Goal: Task Accomplishment & Management: Use online tool/utility

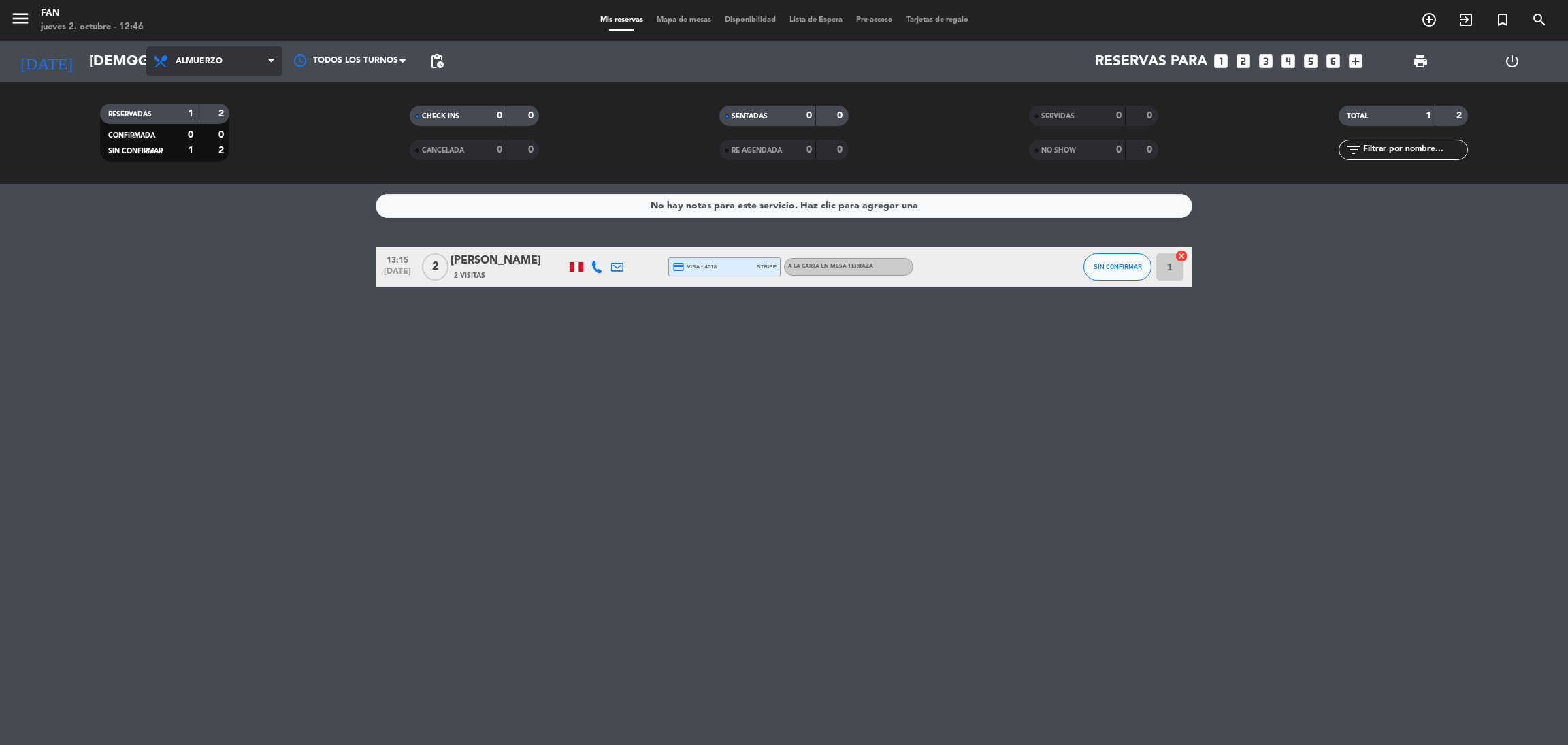
click at [178, 58] on span "Almuerzo" at bounding box center [198, 60] width 47 height 9
click at [194, 161] on div "menu Fan [DATE] 2. octubre - 12:46 Mis reservas Mapa de mesas Disponibilidad Li…" at bounding box center [784, 92] width 1568 height 184
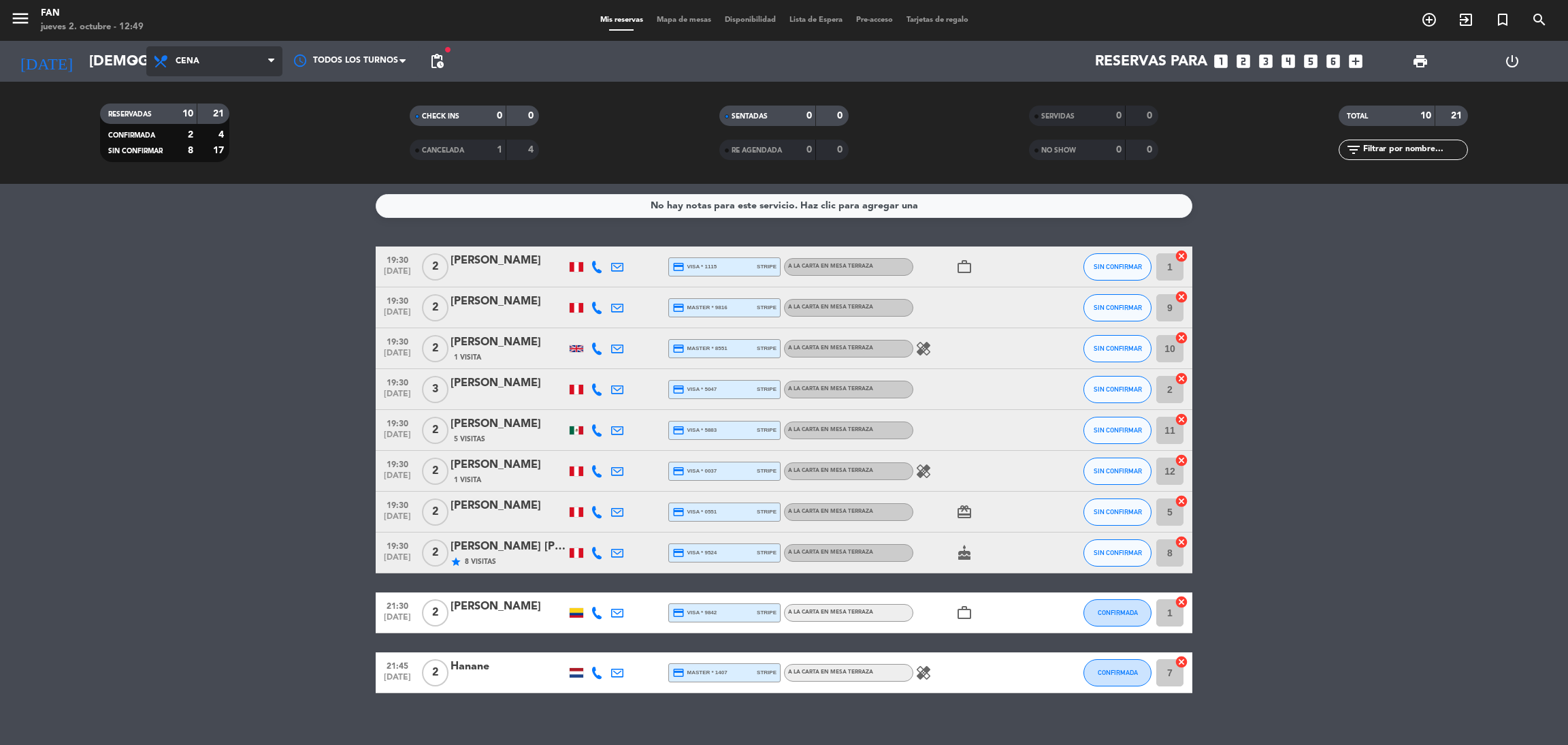
click at [187, 66] on span "Cena" at bounding box center [215, 60] width 136 height 30
click at [182, 130] on div "menu Fan [DATE] 2. octubre - 12:49 Mis reservas Mapa de mesas Disponibilidad Li…" at bounding box center [784, 92] width 1568 height 184
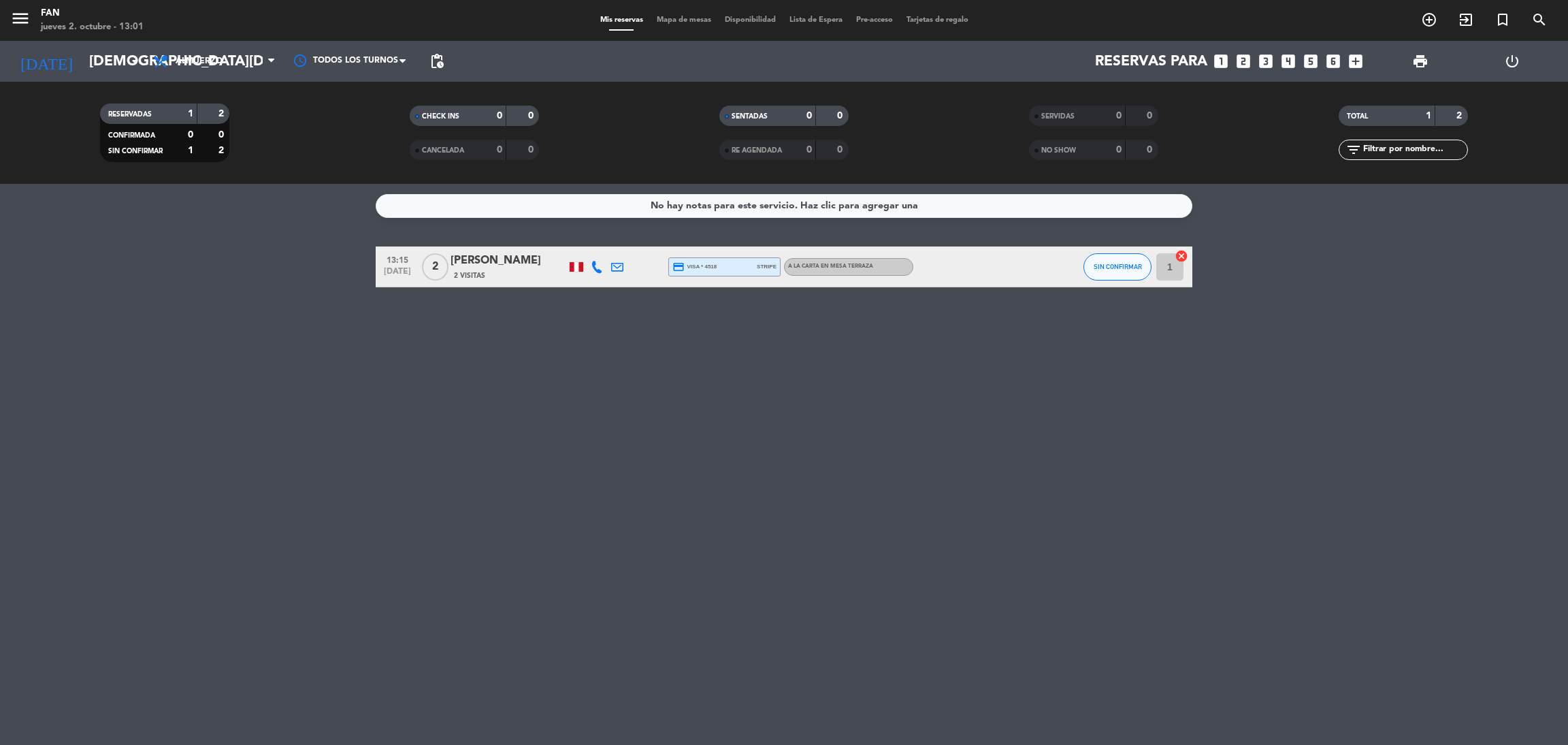
click at [684, 17] on span "Mapa de mesas" at bounding box center [684, 20] width 68 height 8
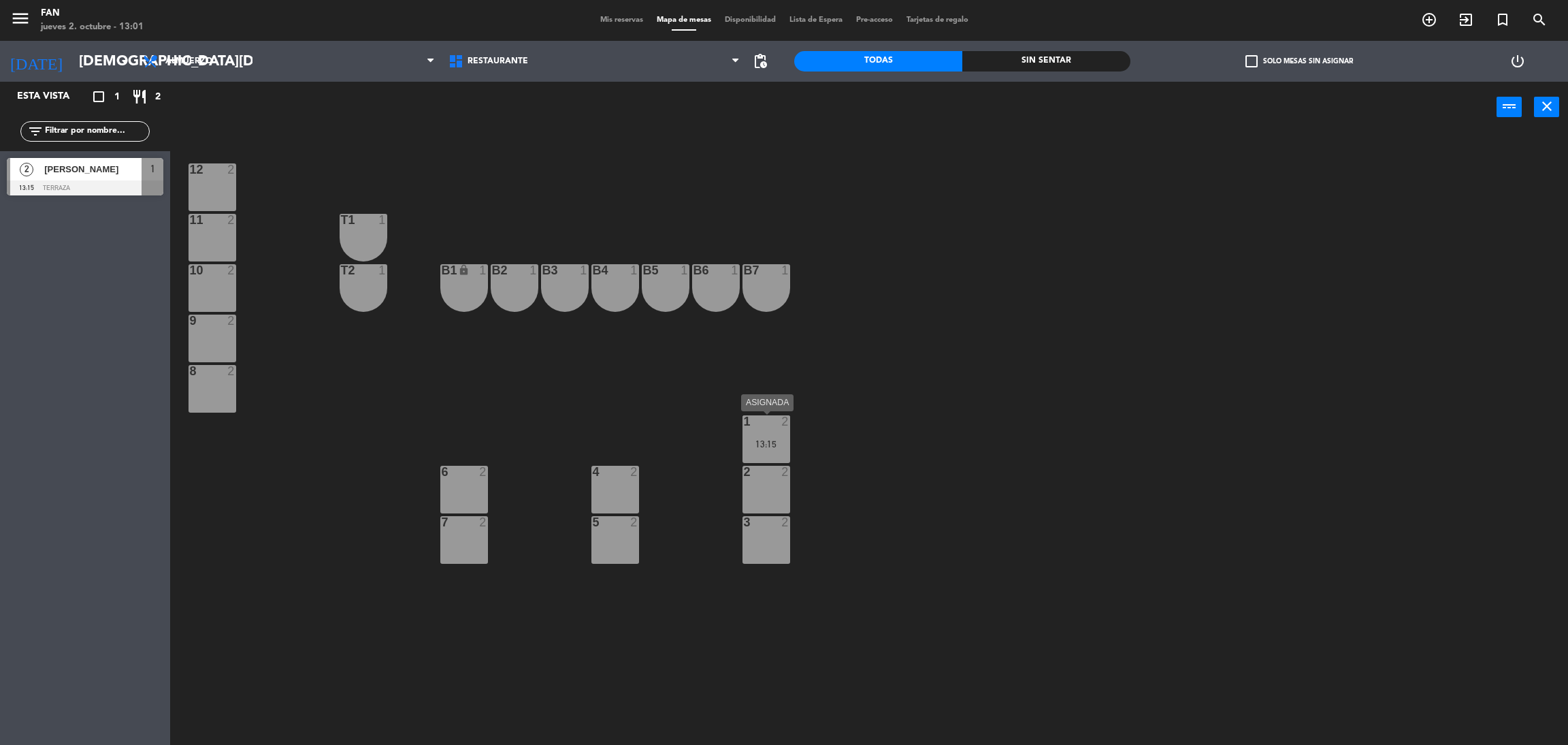
click at [745, 428] on div "1 2" at bounding box center [766, 422] width 48 height 14
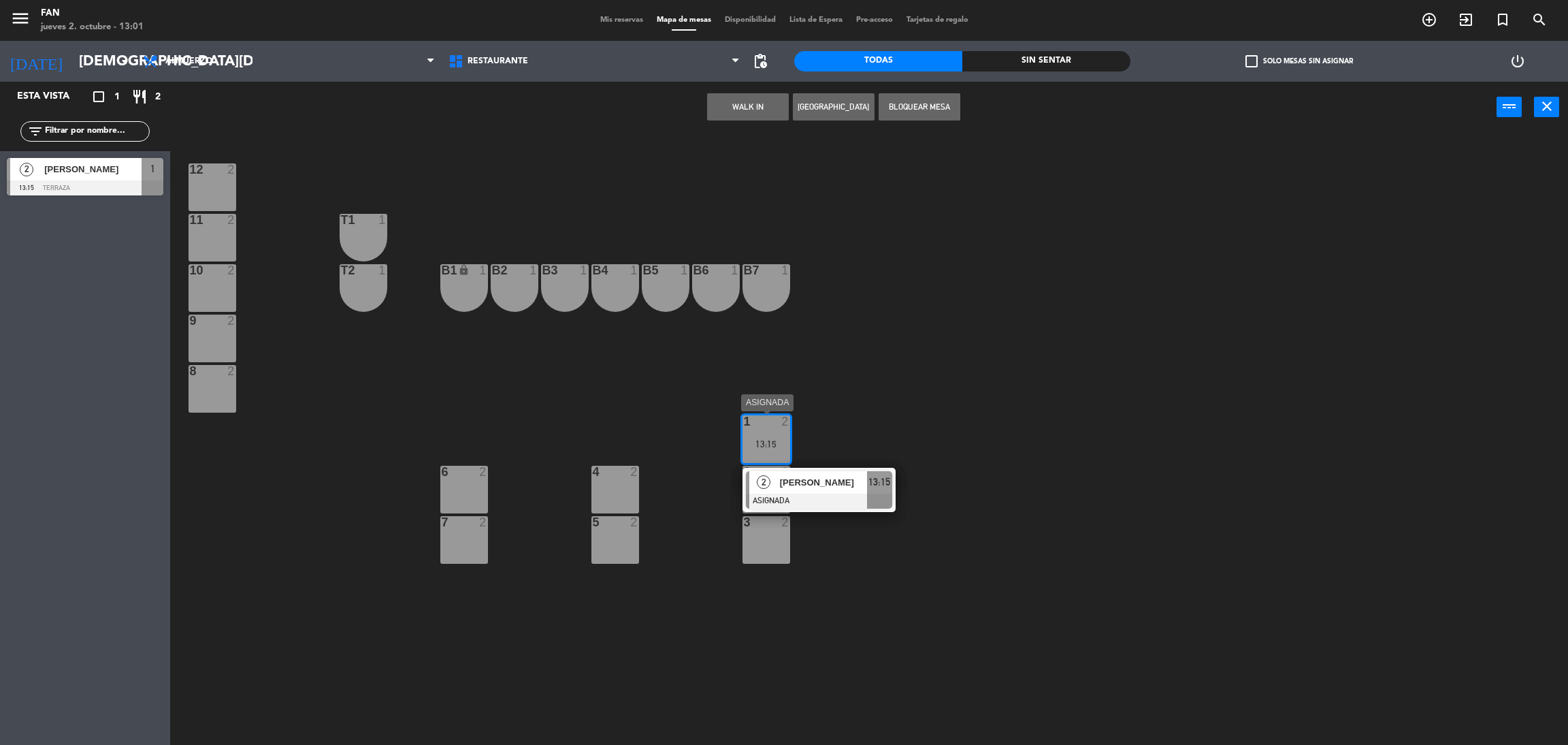
click at [765, 467] on div "2 [PERSON_NAME] ASIGNADA 13:15" at bounding box center [819, 490] width 153 height 44
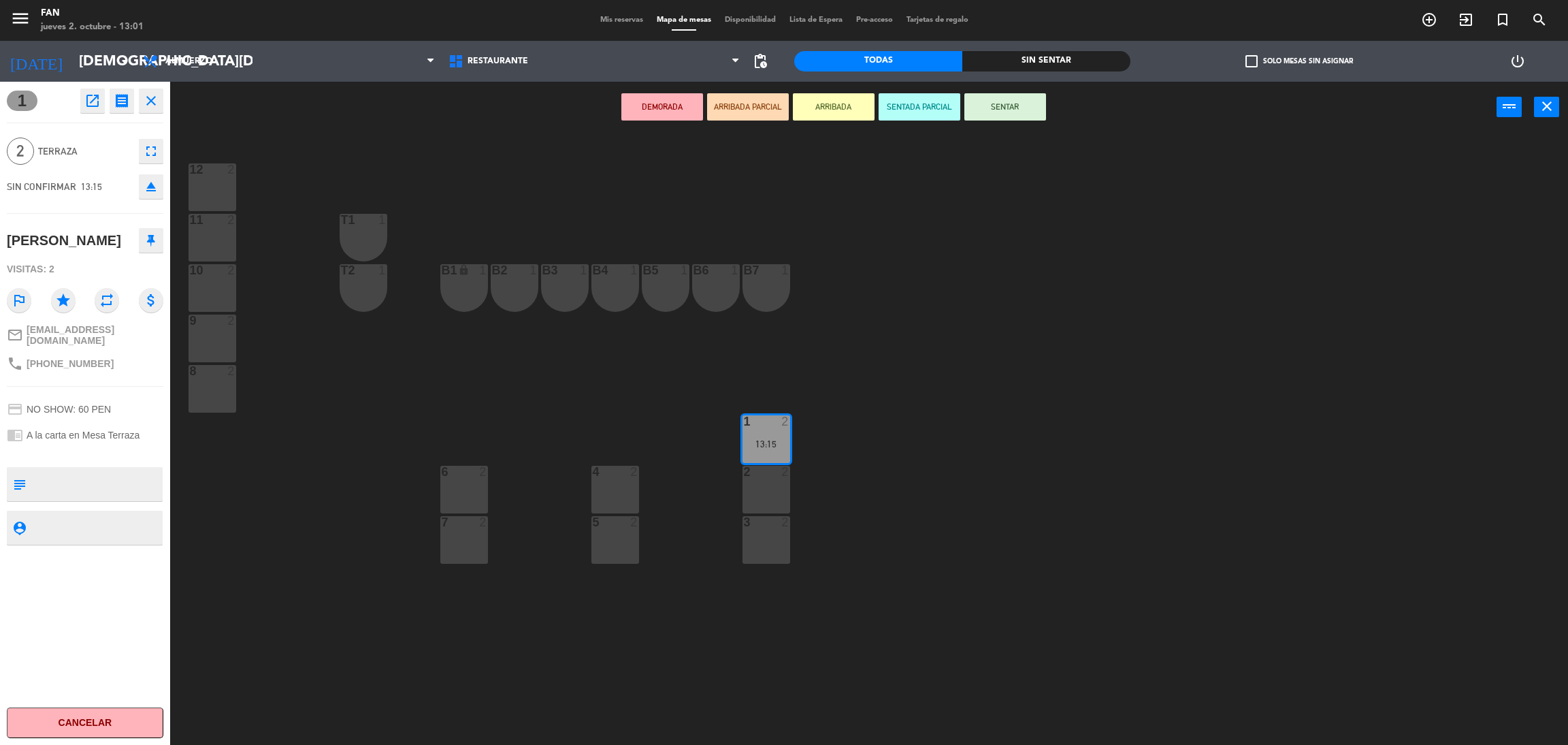
click at [1036, 111] on button "SENTAR" at bounding box center [1005, 107] width 82 height 27
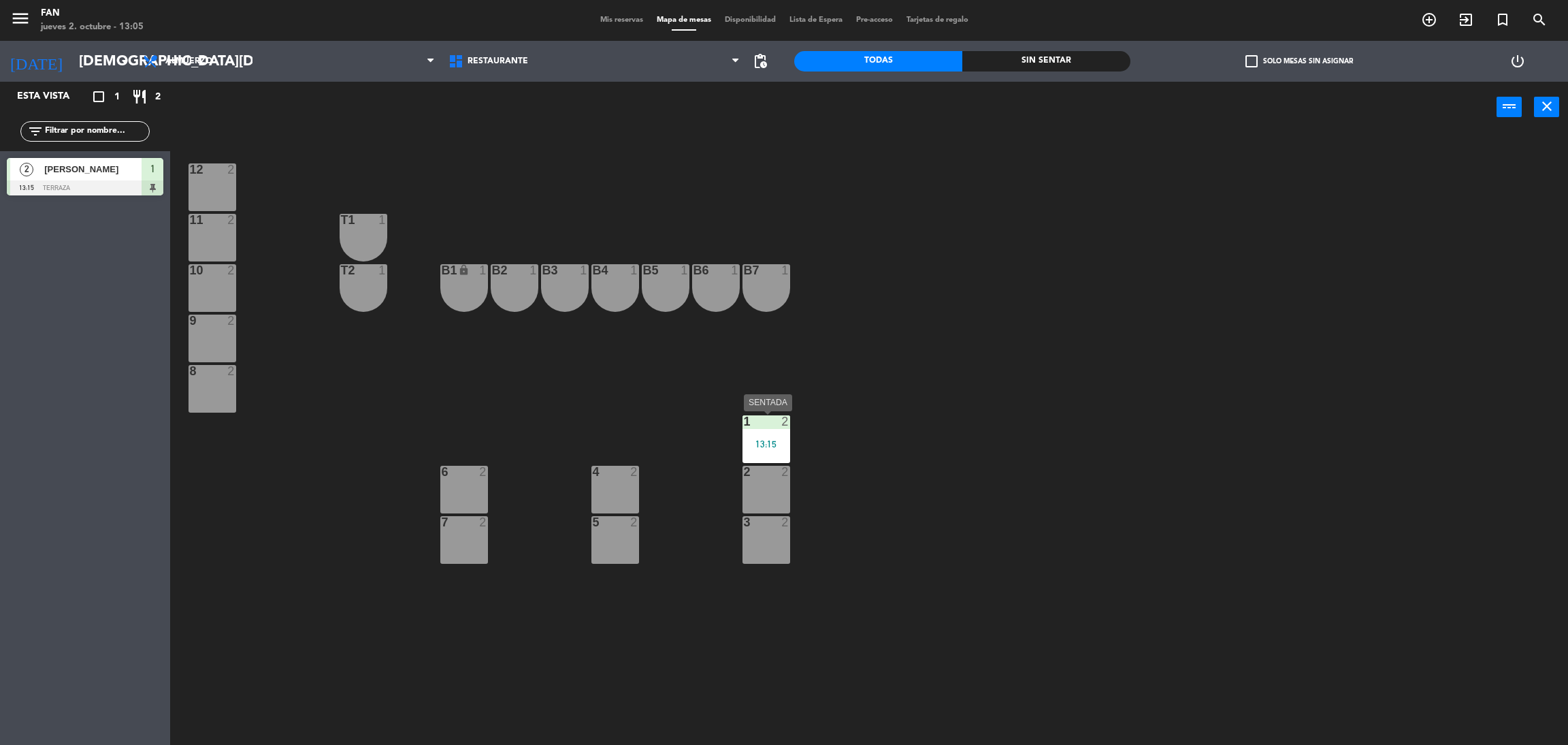
click at [776, 437] on div "1 2 13:15" at bounding box center [766, 439] width 48 height 48
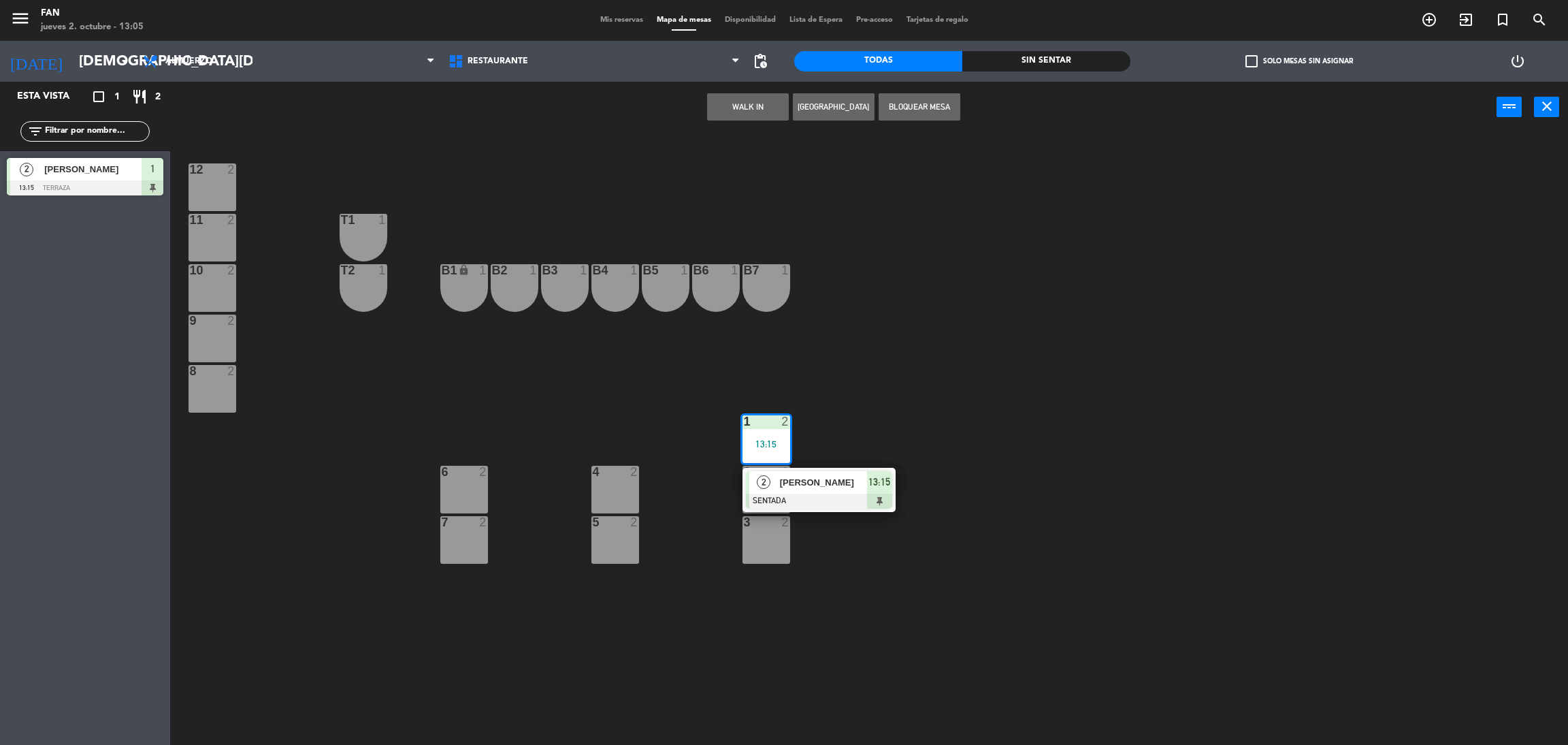
click at [906, 383] on div "12 2 11 2 T1 1 10 2 T2 1 B1 lock 1 B2 1 B3 1 B4 1 B5 1 B6 1 B7 1 9 2 8 2 1 2 13…" at bounding box center [877, 444] width 1382 height 612
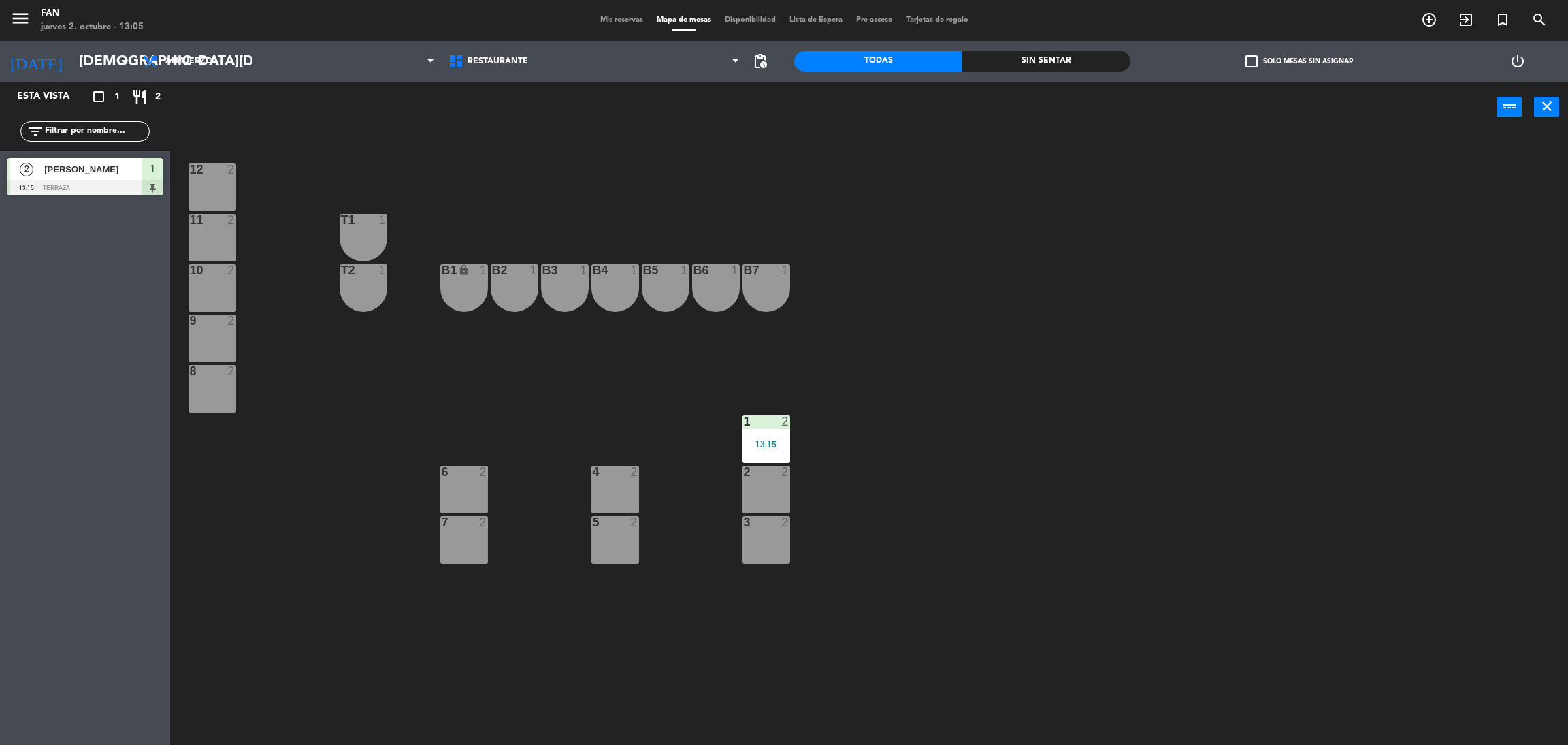
click at [688, 295] on div "B5 1" at bounding box center [666, 288] width 48 height 48
click at [847, 254] on div "12 2 11 2 T1 1 10 2 T2 1 B1 lock 1 B2 1 B3 1 B4 1 B5 1 B6 1 B7 1 9 2 8 2 1 2 13…" at bounding box center [877, 444] width 1382 height 612
